Goal: Information Seeking & Learning: Learn about a topic

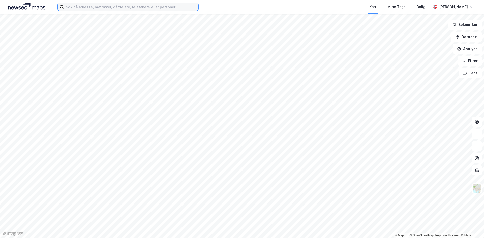
click at [100, 8] on input at bounding box center [131, 7] width 135 height 8
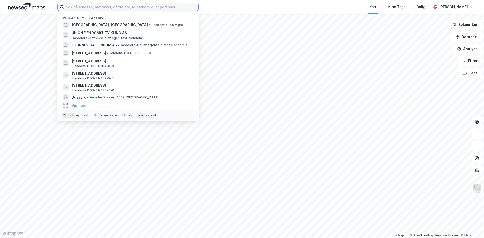
paste input "[STREET_ADDRESS]"
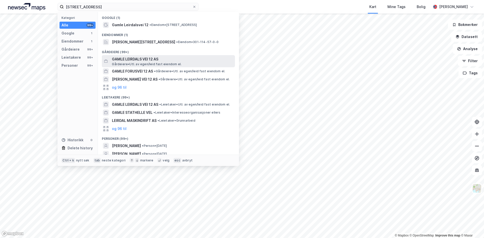
click at [138, 60] on span "GAMLE LEIRDALS VEI 12 AS" at bounding box center [172, 59] width 121 height 6
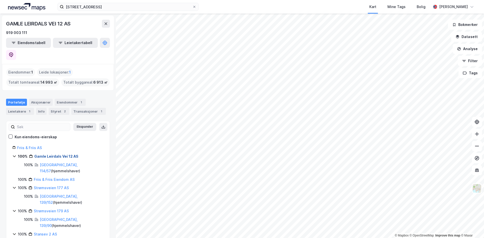
click at [53, 154] on link "Gamle Leirdals Vei 12 AS" at bounding box center [56, 156] width 44 height 4
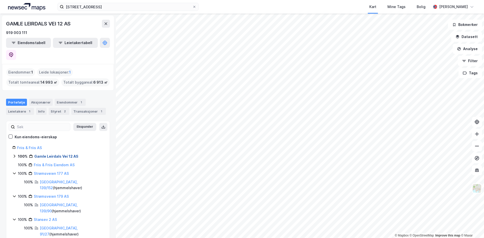
click at [53, 154] on link "Gamle Leirdals Vei 12 AS" at bounding box center [56, 156] width 44 height 4
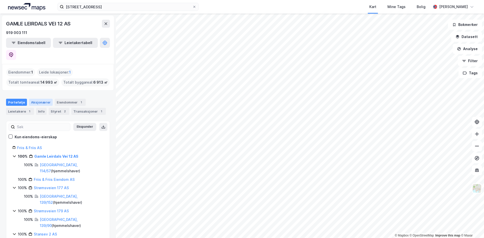
click at [33, 99] on div "Aksjonærer" at bounding box center [41, 102] width 24 height 7
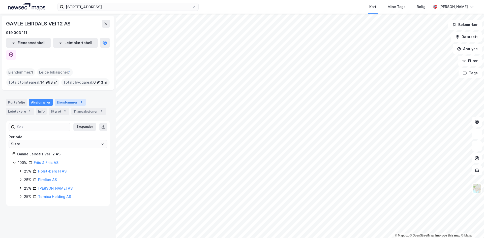
click at [65, 99] on div "Eiendommer 1" at bounding box center [70, 102] width 31 height 7
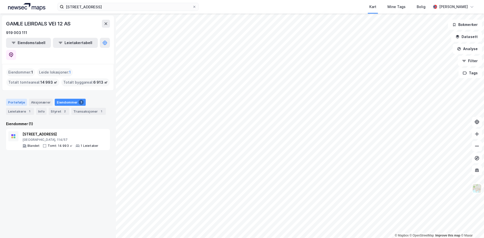
click at [15, 99] on div "Portefølje" at bounding box center [16, 102] width 21 height 7
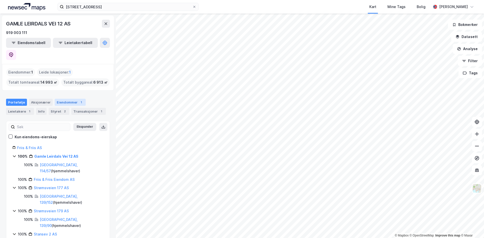
click at [72, 99] on div "Eiendommer 1" at bounding box center [70, 102] width 31 height 7
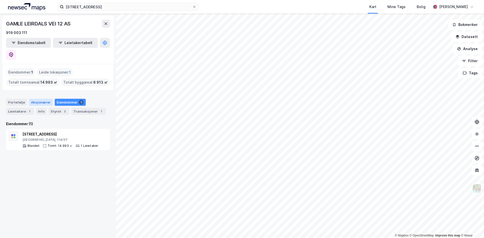
click at [44, 99] on div "Aksjonærer" at bounding box center [41, 102] width 24 height 7
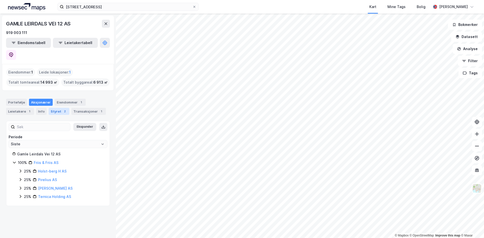
click at [51, 108] on div "Styret 2" at bounding box center [59, 111] width 21 height 7
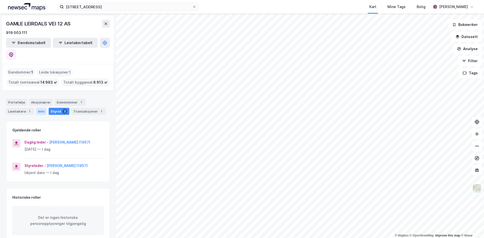
click at [38, 108] on div "Info" at bounding box center [41, 111] width 11 height 7
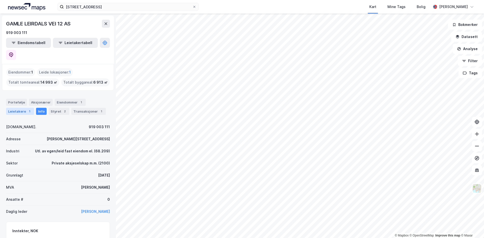
click at [27, 109] on div "1" at bounding box center [29, 111] width 5 height 5
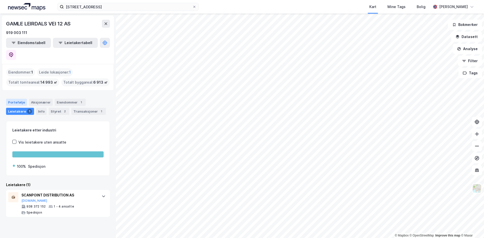
click at [20, 99] on div "Portefølje" at bounding box center [16, 102] width 21 height 7
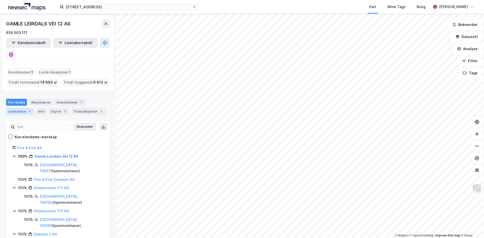
click at [27, 109] on div "1" at bounding box center [29, 111] width 5 height 5
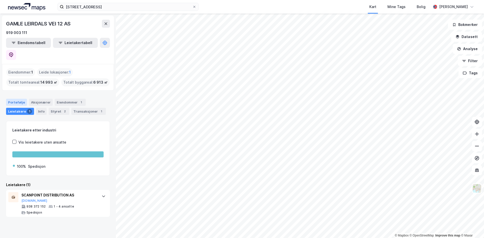
click at [23, 99] on div "Portefølje" at bounding box center [16, 102] width 21 height 7
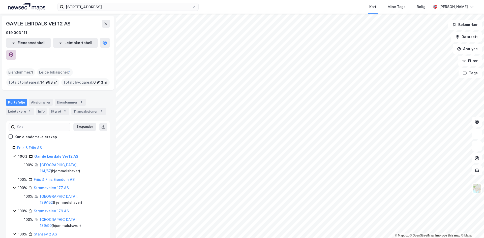
click at [14, 52] on icon at bounding box center [11, 54] width 5 height 5
click at [140, 5] on input "[STREET_ADDRESS]" at bounding box center [128, 7] width 129 height 8
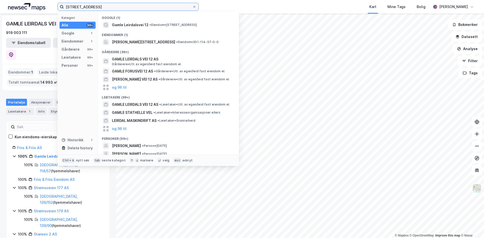
click at [140, 5] on input "[STREET_ADDRESS]" at bounding box center [128, 7] width 129 height 8
paste input "Østre Aker vei 206"
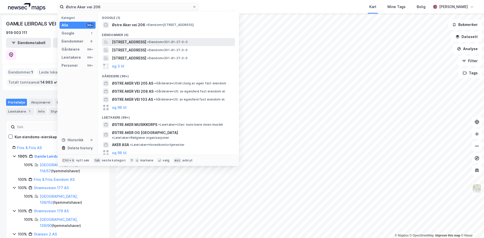
click at [146, 40] on span "[STREET_ADDRESS]" at bounding box center [129, 42] width 34 height 6
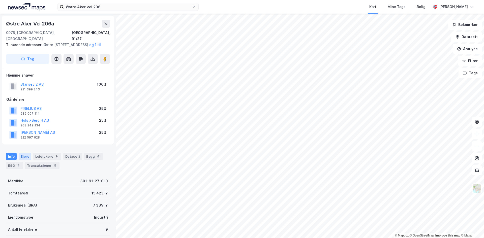
click at [25, 157] on div "Eiere" at bounding box center [25, 156] width 13 height 7
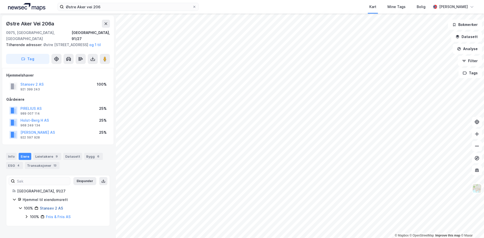
click at [60, 207] on link "Stansev 2 AS" at bounding box center [51, 208] width 23 height 4
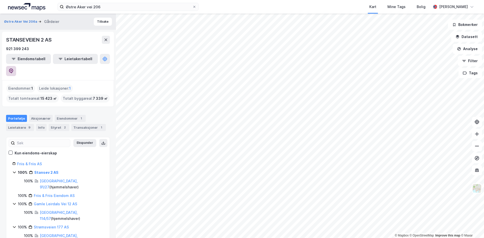
click at [14, 69] on icon at bounding box center [11, 71] width 5 height 5
click at [62, 115] on div "Eiendommer 1" at bounding box center [70, 118] width 31 height 7
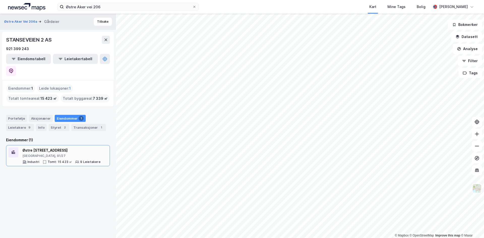
click at [47, 147] on div "Østre [STREET_ADDRESS]" at bounding box center [61, 150] width 78 height 6
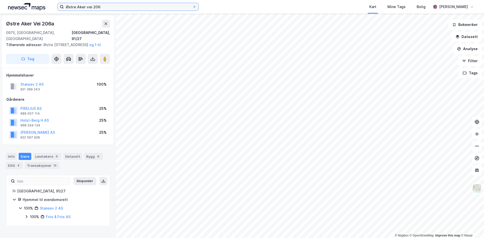
click at [102, 7] on input "Østre Aker vei 206" at bounding box center [128, 7] width 129 height 8
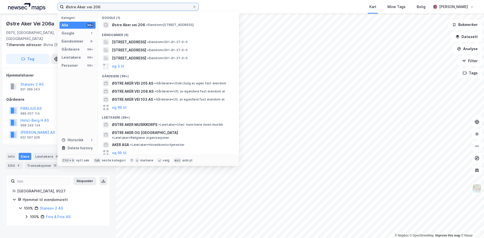
click at [102, 7] on input "Østre Aker vei 206" at bounding box center [128, 7] width 129 height 8
paste input "Strømsveien 179"
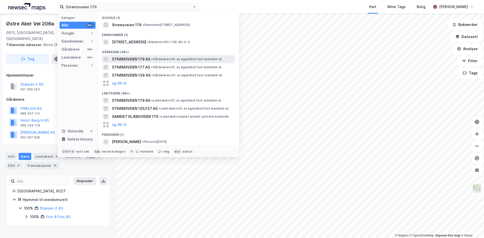
click at [136, 58] on span "STRØMSVEIEN 179 AS" at bounding box center [131, 59] width 38 height 6
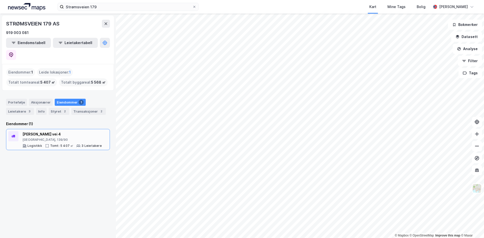
click at [58, 131] on div "[PERSON_NAME] vei 4" at bounding box center [61, 134] width 79 height 6
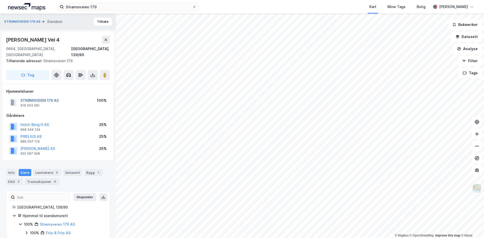
click at [0, 0] on button "STRØMSVEIEN 179 AS" at bounding box center [0, 0] width 0 height 0
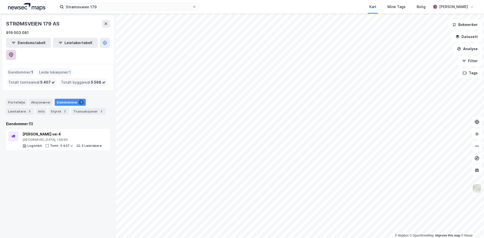
click at [16, 50] on button at bounding box center [11, 55] width 10 height 10
click at [50, 131] on div "[PERSON_NAME] vei 4" at bounding box center [61, 134] width 79 height 6
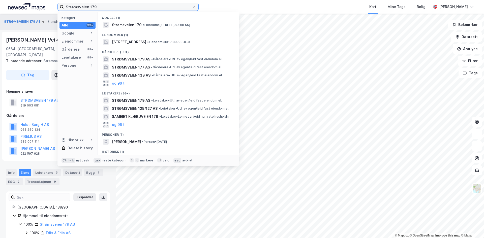
click at [115, 7] on input "Strømsveien 179" at bounding box center [128, 7] width 129 height 8
paste input "7"
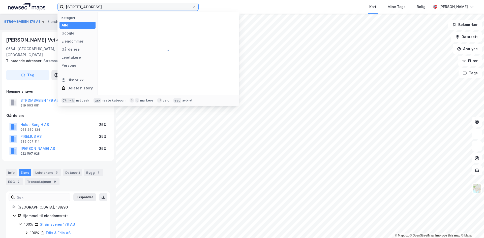
type input "[STREET_ADDRESS]"
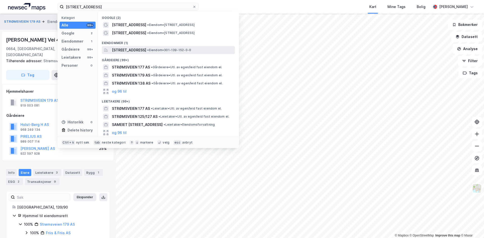
click at [146, 50] on span "[STREET_ADDRESS]" at bounding box center [129, 50] width 34 height 6
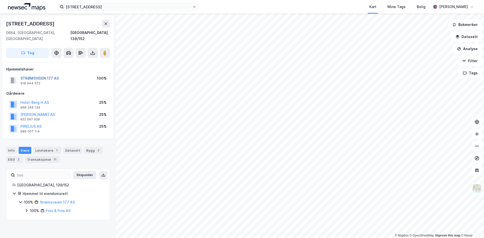
click at [0, 0] on button "STRØMSVEIEN 177 AS" at bounding box center [0, 0] width 0 height 0
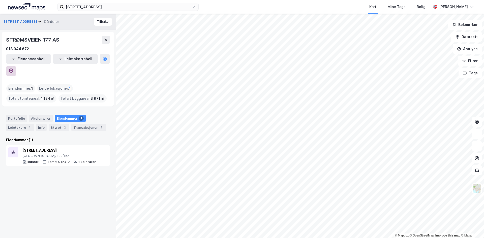
click at [16, 66] on button at bounding box center [11, 71] width 10 height 10
